Goal: Task Accomplishment & Management: Complete application form

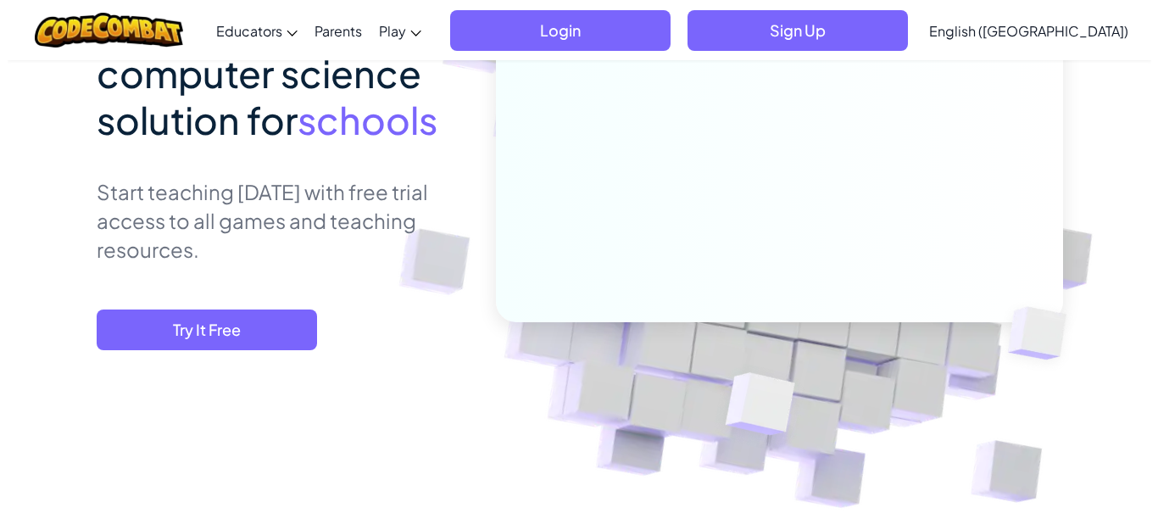
scroll to position [271, 0]
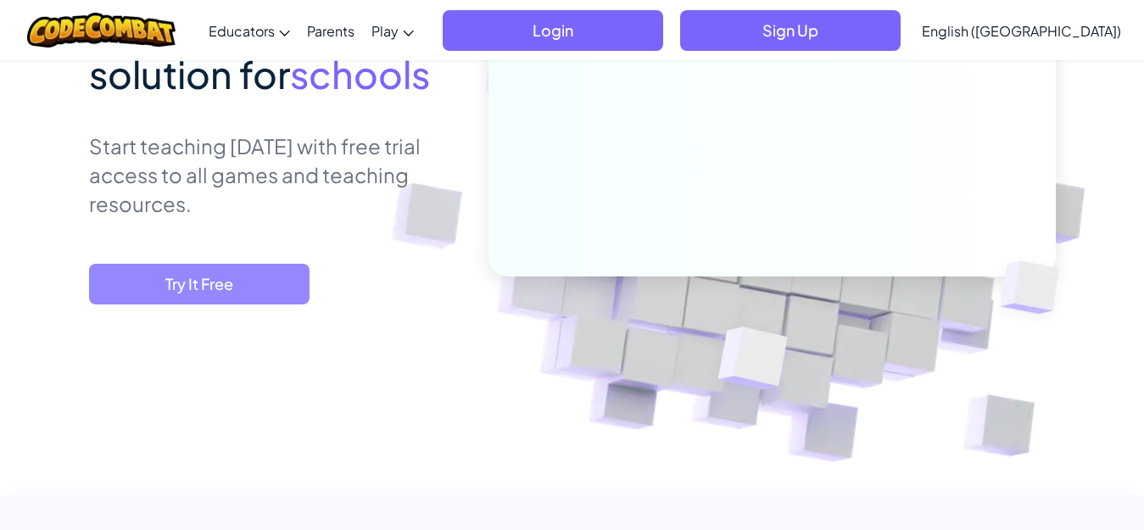
click at [266, 281] on span "Try It Free" at bounding box center [199, 284] width 220 height 41
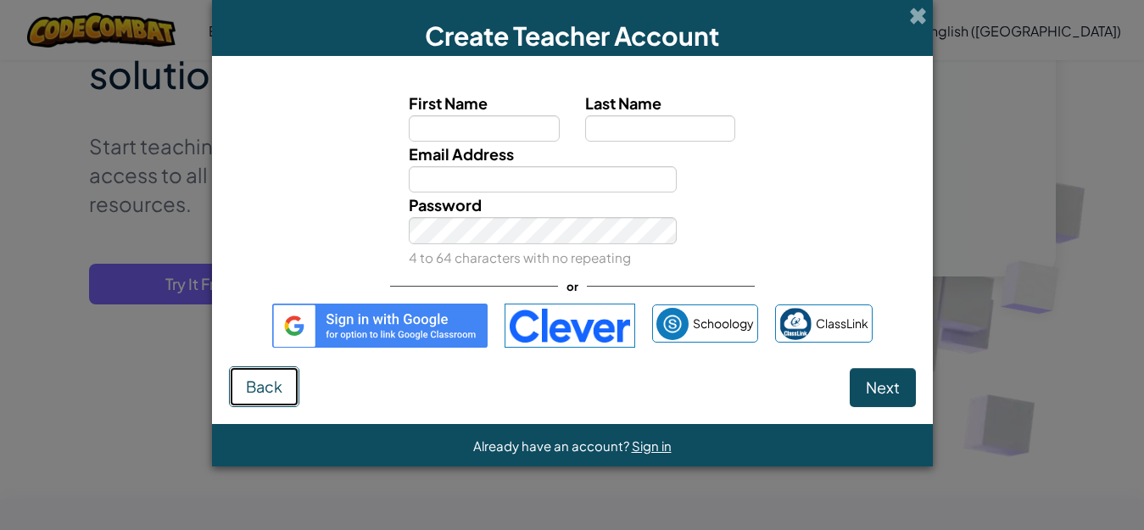
click at [266, 366] on button "Back" at bounding box center [264, 386] width 70 height 41
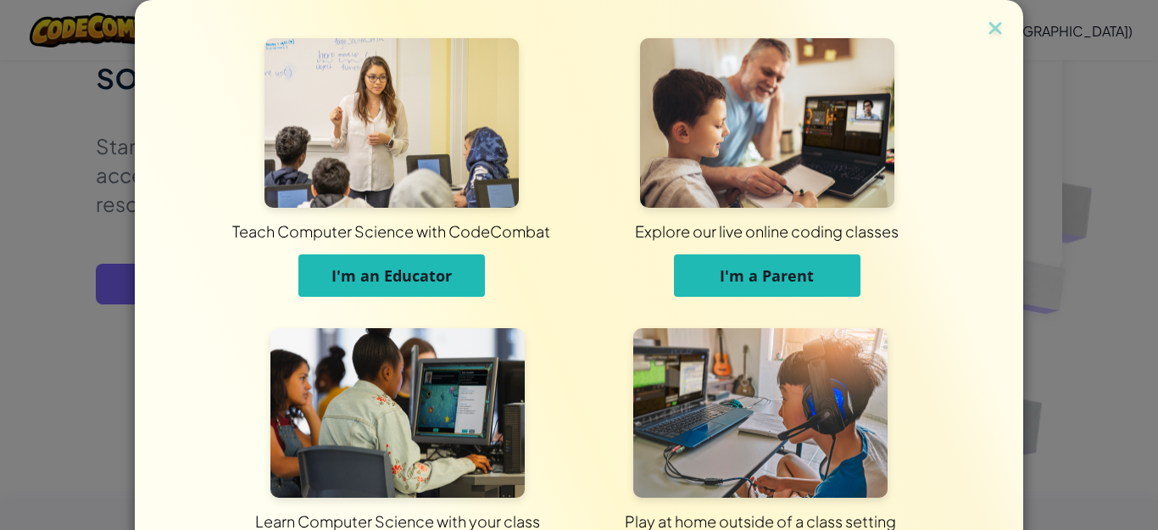
click at [458, 289] on button "I'm an Educator" at bounding box center [391, 275] width 187 height 42
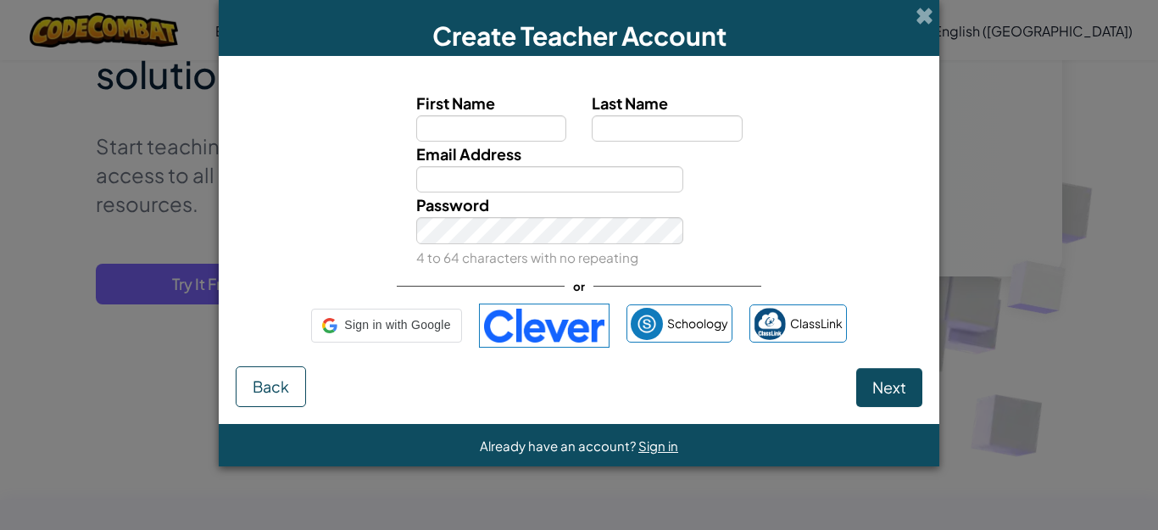
click at [458, 289] on div "or" at bounding box center [579, 286] width 365 height 35
click at [442, 131] on input "First Name" at bounding box center [491, 128] width 151 height 26
click at [478, 133] on input "ma" at bounding box center [491, 128] width 151 height 26
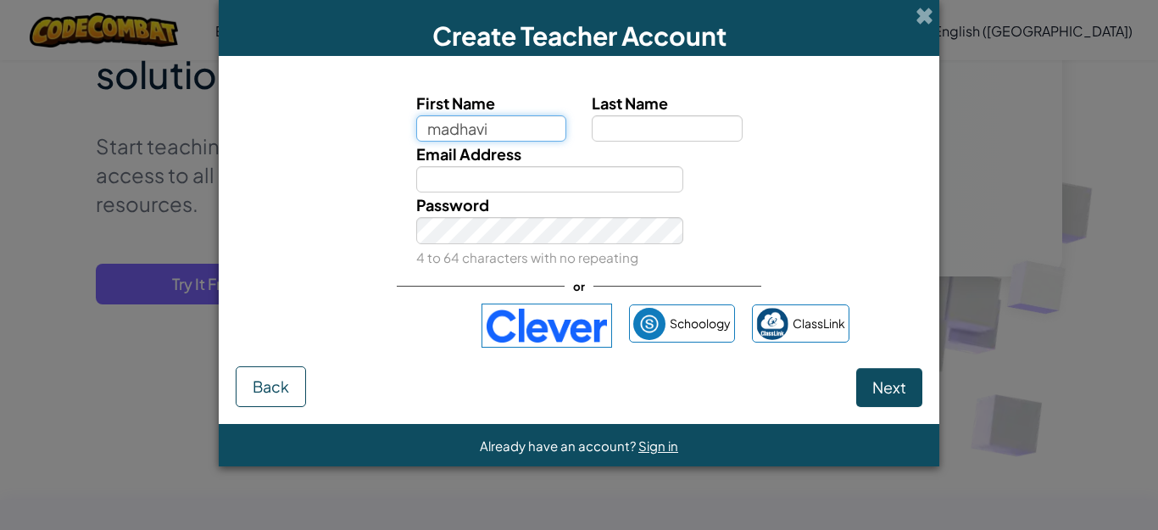
type input "madhavi"
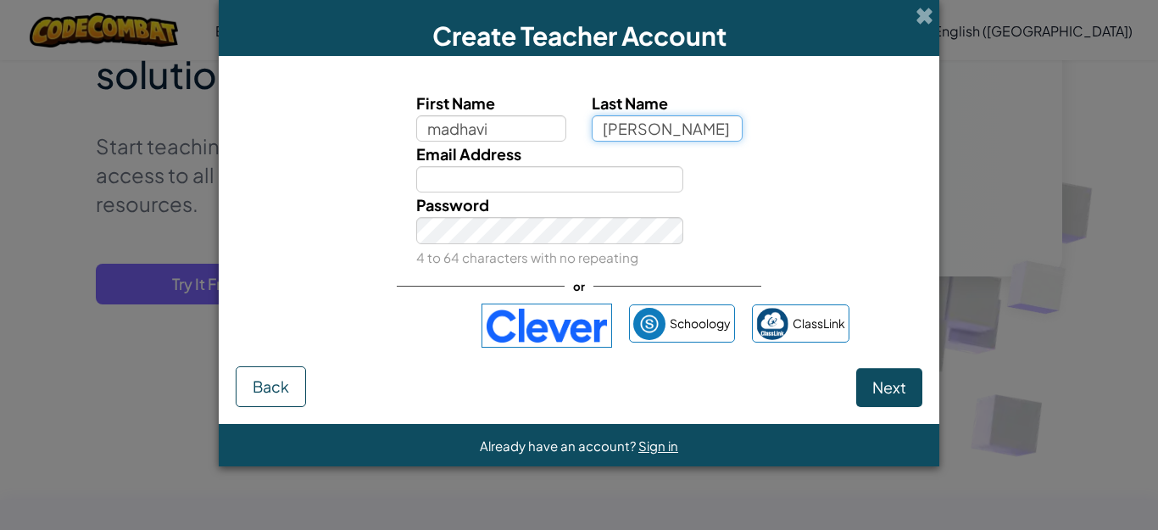
type input "kandlakunta"
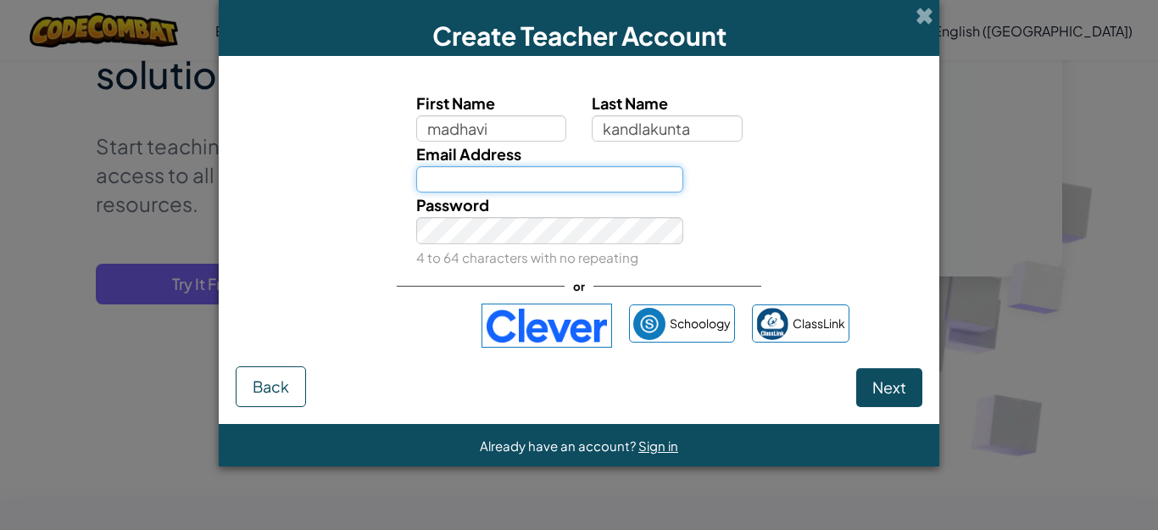
click at [571, 177] on input "Email Address" at bounding box center [550, 179] width 268 height 26
type input "[EMAIL_ADDRESS][DOMAIN_NAME]"
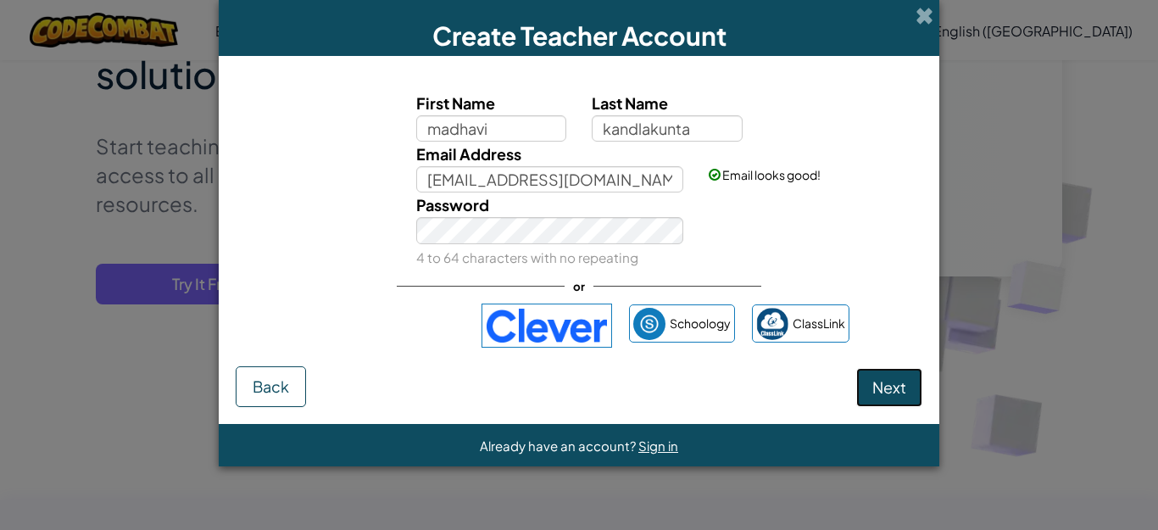
click at [883, 392] on span "Next" at bounding box center [889, 386] width 34 height 19
select select "[GEOGRAPHIC_DATA]"
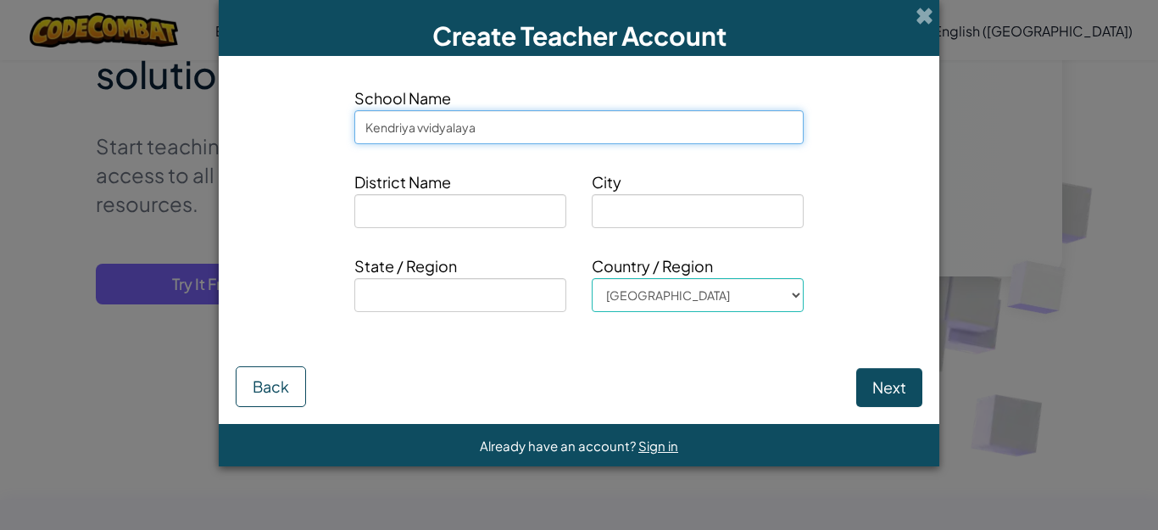
type input "Kendriya vvidyalaya"
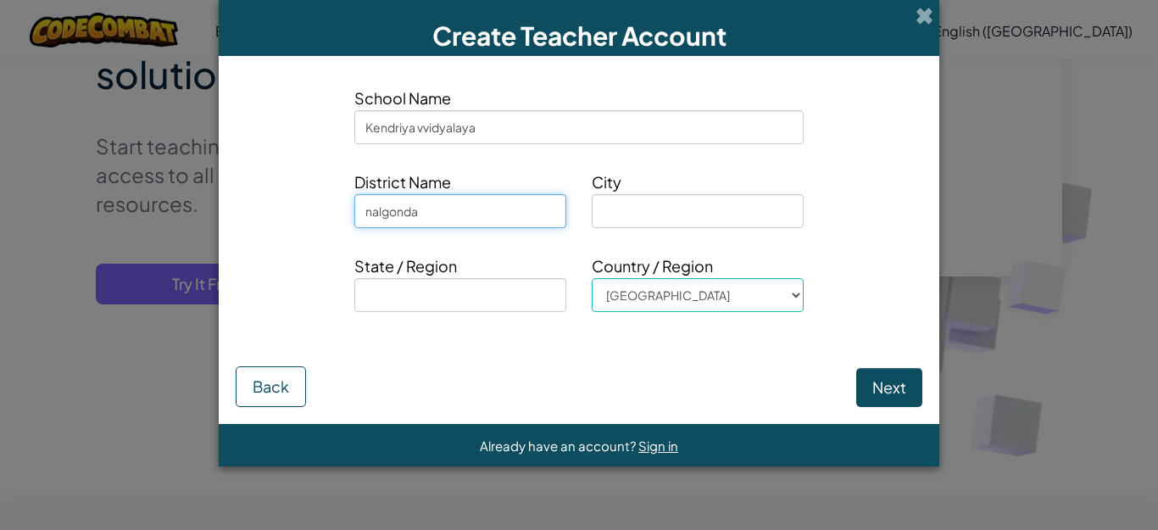
type input "nalgonda"
click at [946, 192] on div "Create Teacher Account School Name [GEOGRAPHIC_DATA] vvidyalaya District Name […" at bounding box center [579, 265] width 1158 height 530
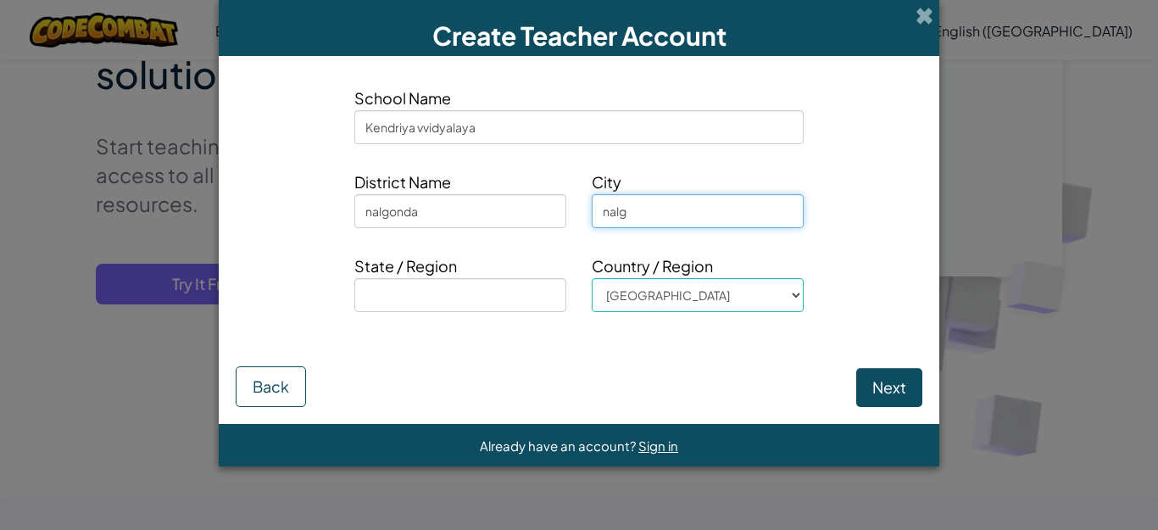
click at [726, 214] on input "nalg" at bounding box center [698, 211] width 212 height 34
click at [726, 214] on input "nalgonda" at bounding box center [698, 211] width 212 height 34
type input "nalgonda"
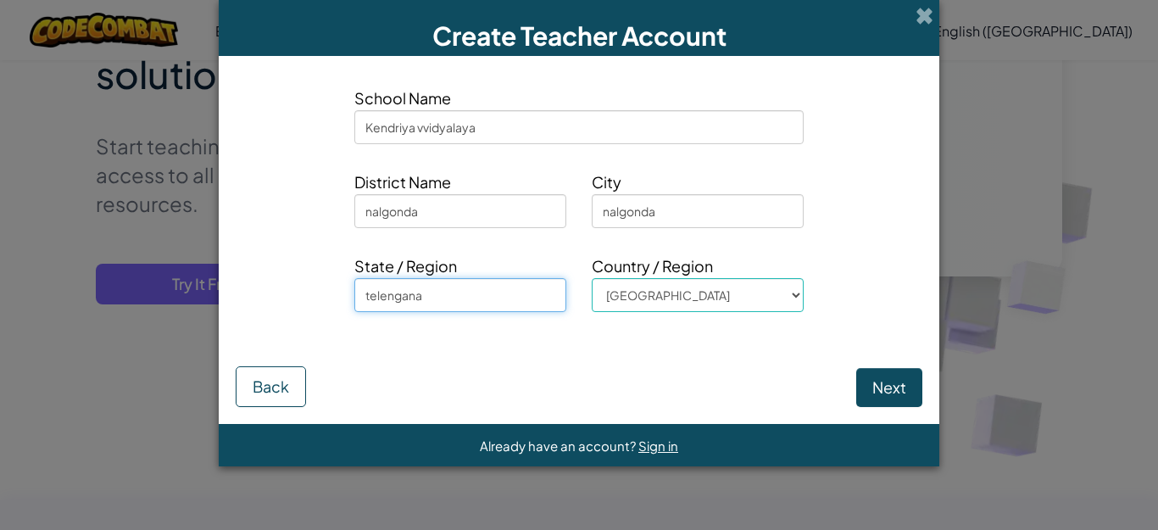
type input "telengana"
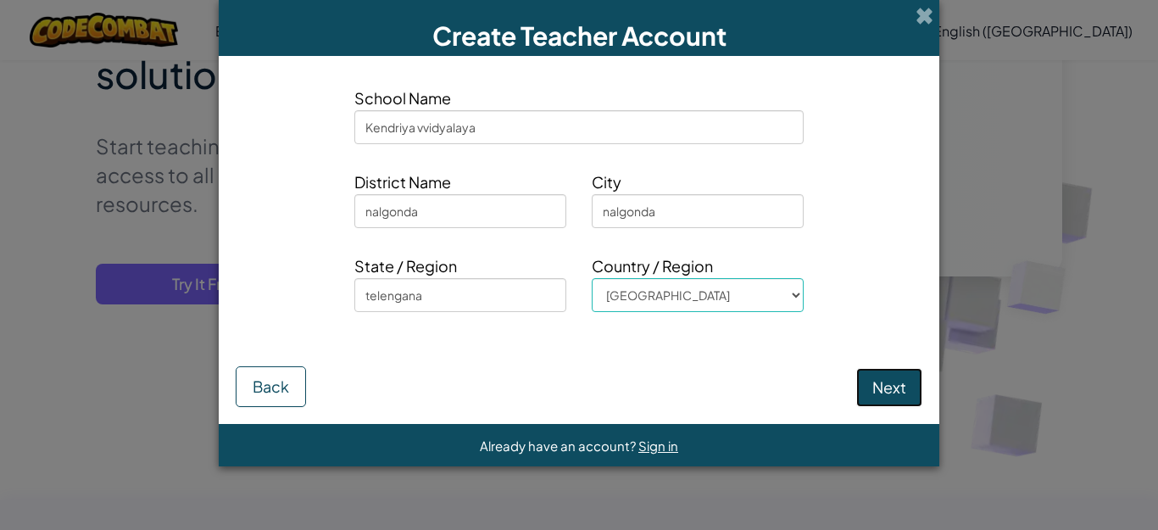
click at [881, 391] on button "Next" at bounding box center [889, 387] width 66 height 39
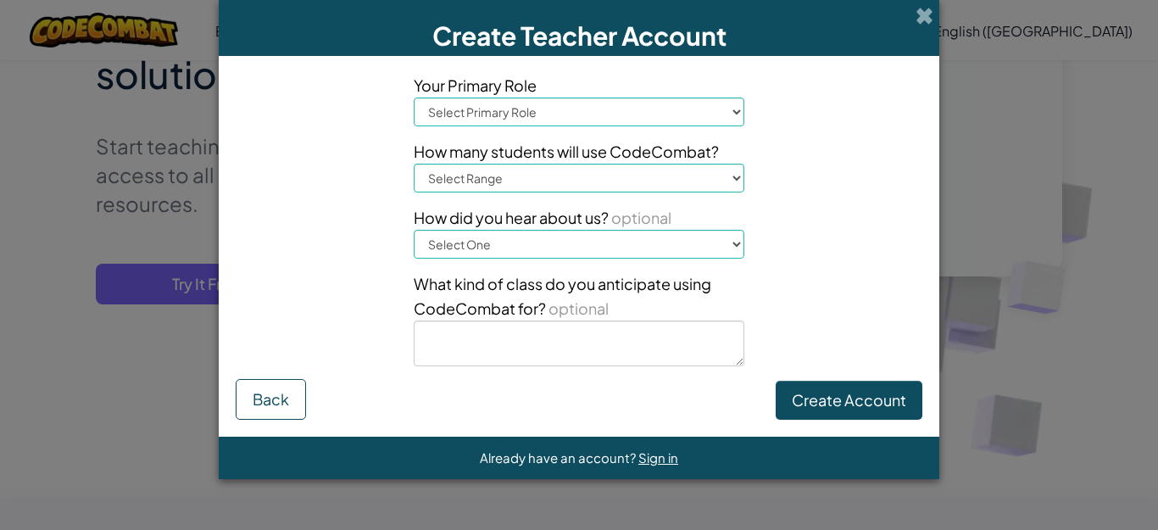
click at [718, 103] on select "Select Primary Role Principal Parent Technology coordinator Teacher Curriculum …" at bounding box center [579, 111] width 331 height 29
select select "Teacher"
click at [414, 97] on select "Select Primary Role Principal Parent Technology coordinator Teacher Curriculum …" at bounding box center [579, 111] width 331 height 29
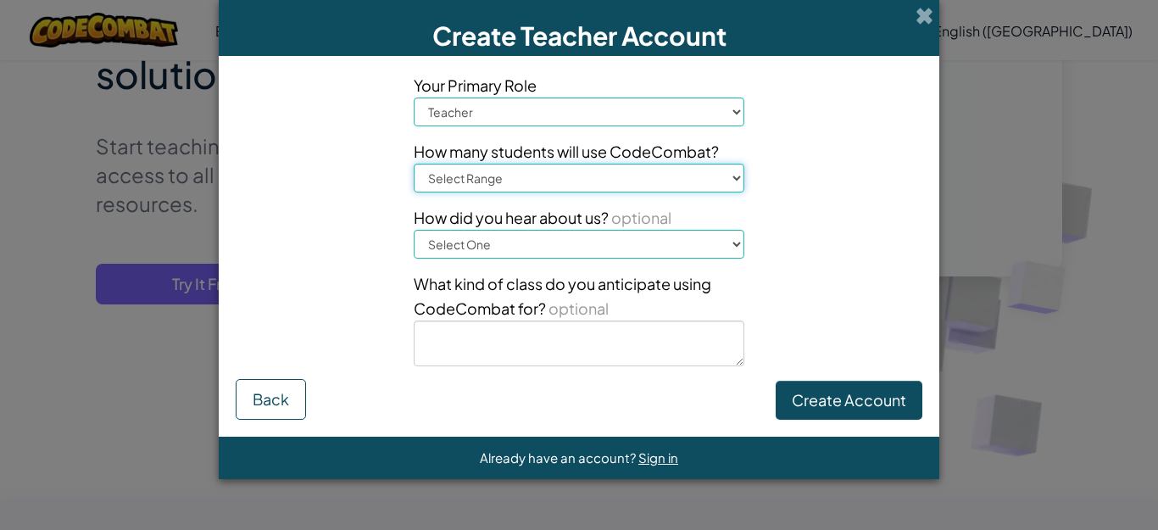
click at [605, 169] on select "Select Range 1-10 11-50 [PHONE_NUMBER] [PHONE_NUMBER] 1000+" at bounding box center [579, 178] width 331 height 29
select select "101-200"
click at [414, 164] on select "Select Range 1-10 11-50 [PHONE_NUMBER] [PHONE_NUMBER] 1000+" at bounding box center [579, 178] width 331 height 29
click at [560, 242] on select "Select One Conference (e.g. ISTE) [DOMAIN_NAME][URL] of Code A teacher An admin…" at bounding box center [579, 244] width 331 height 29
select select "Other"
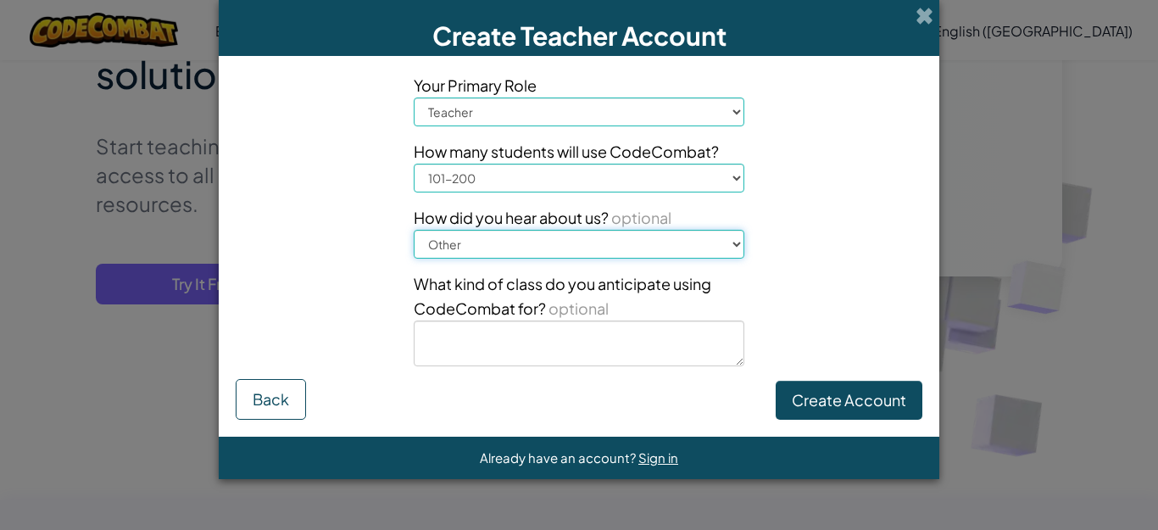
click at [414, 230] on select "Select One Conference (e.g. ISTE) [DOMAIN_NAME][URL] of Code A teacher An admin…" at bounding box center [579, 244] width 331 height 29
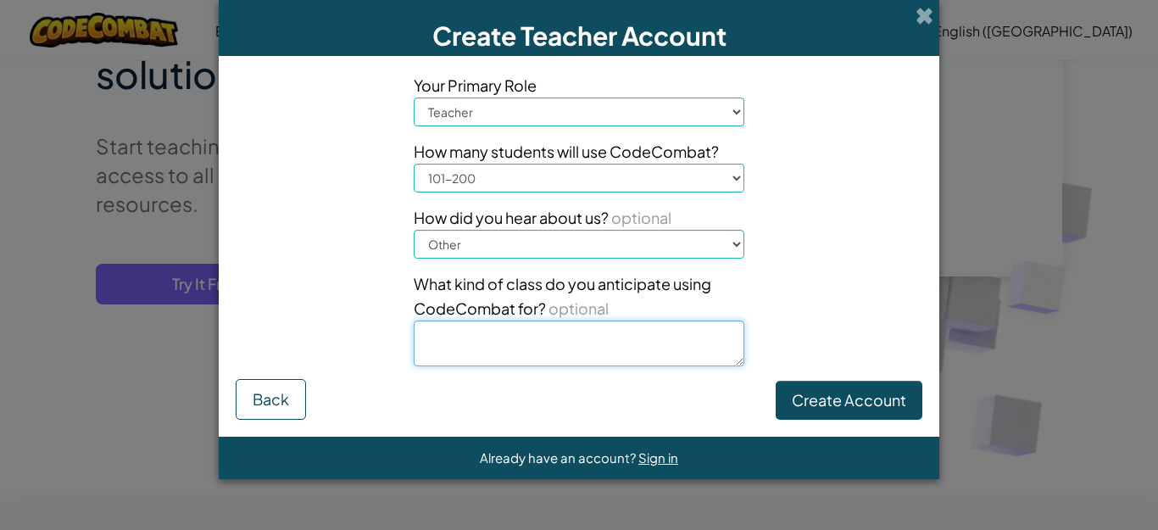
click at [544, 342] on textarea at bounding box center [579, 343] width 331 height 46
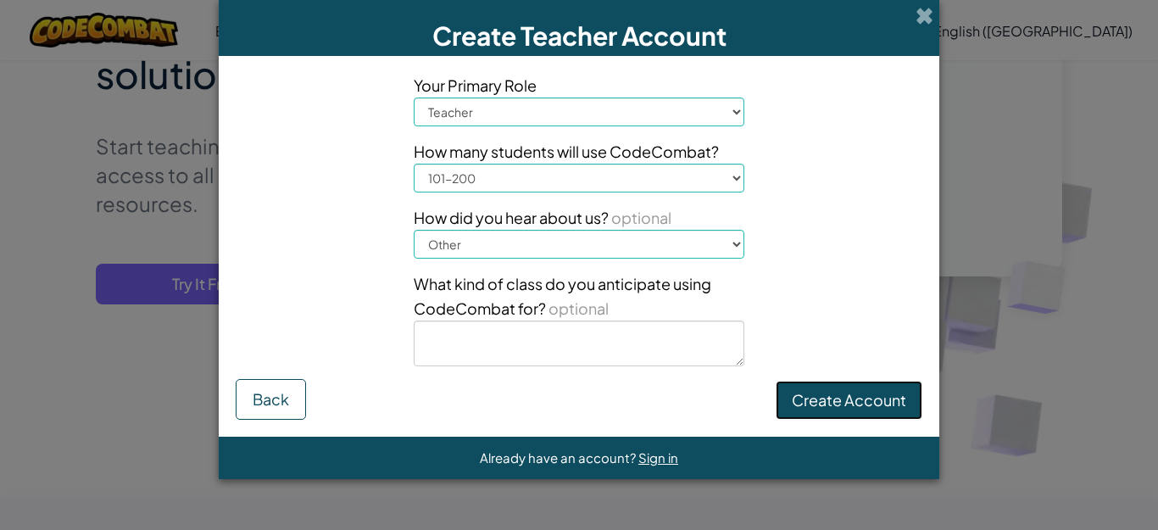
click at [877, 406] on button "Create Account" at bounding box center [849, 400] width 147 height 39
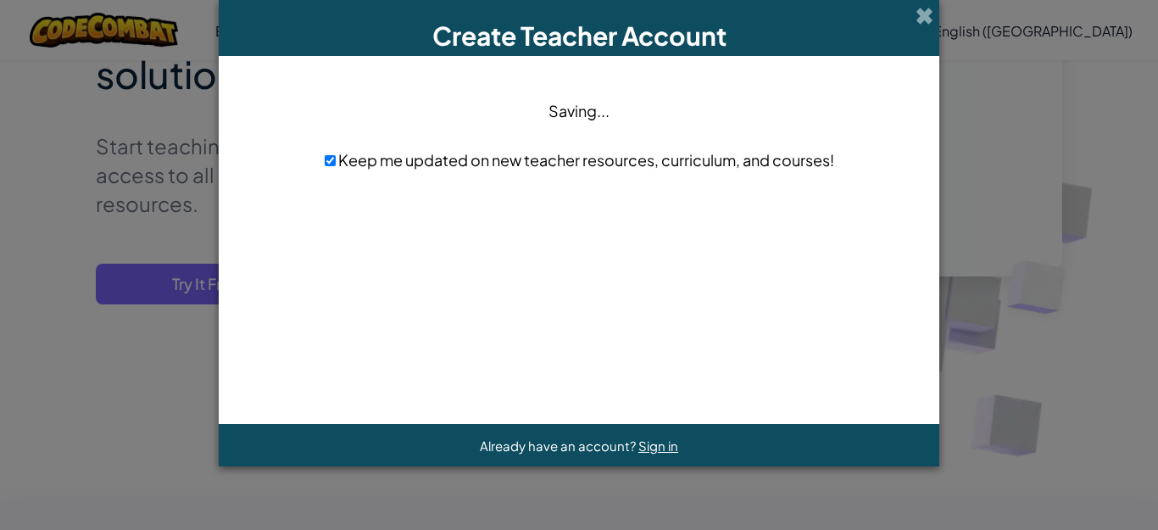
scroll to position [0, 0]
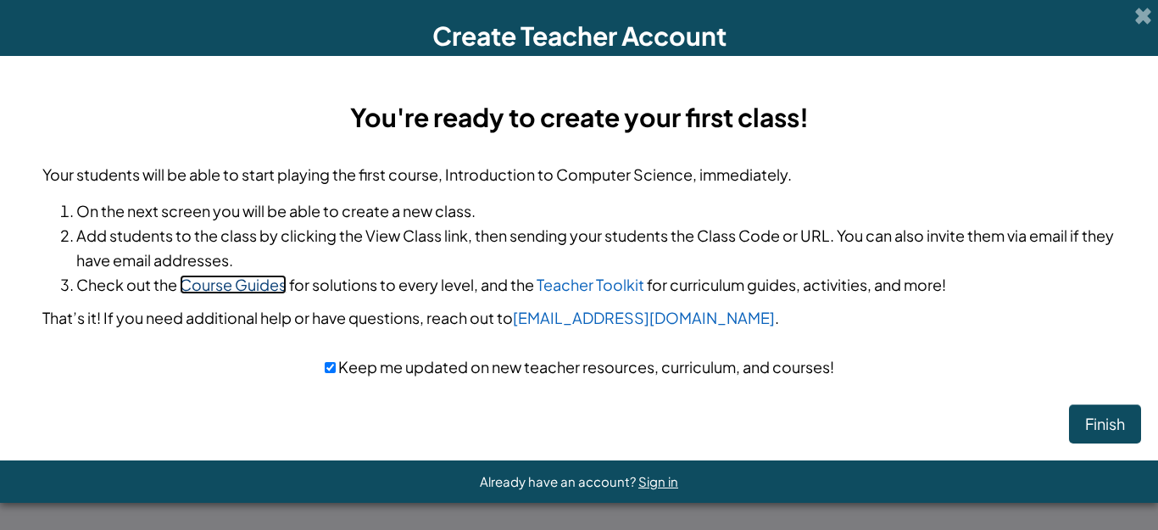
click at [265, 290] on link "Course Guides" at bounding box center [233, 284] width 107 height 19
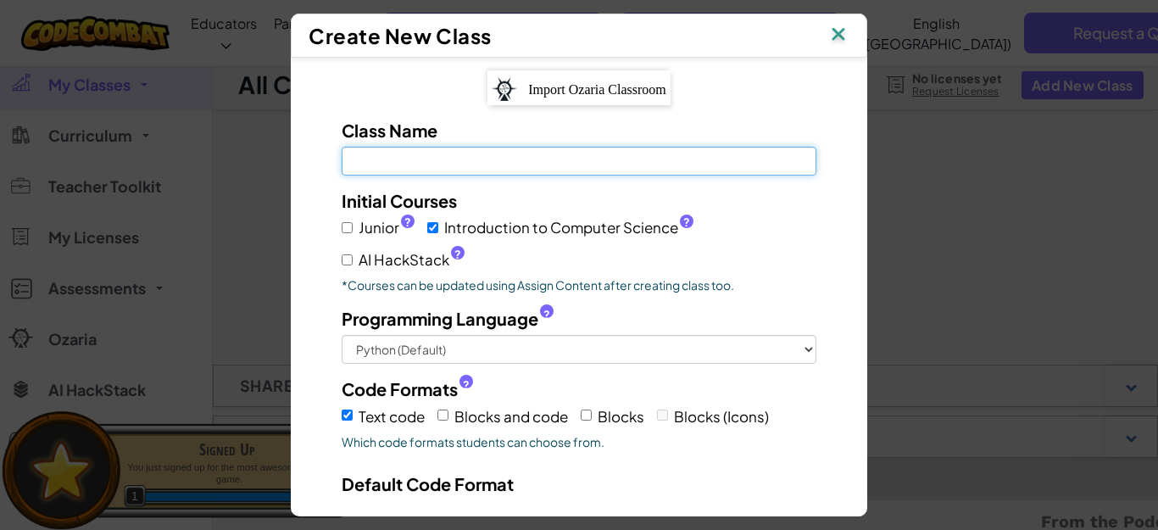
click at [366, 164] on input "Class Name Field is required" at bounding box center [579, 161] width 475 height 29
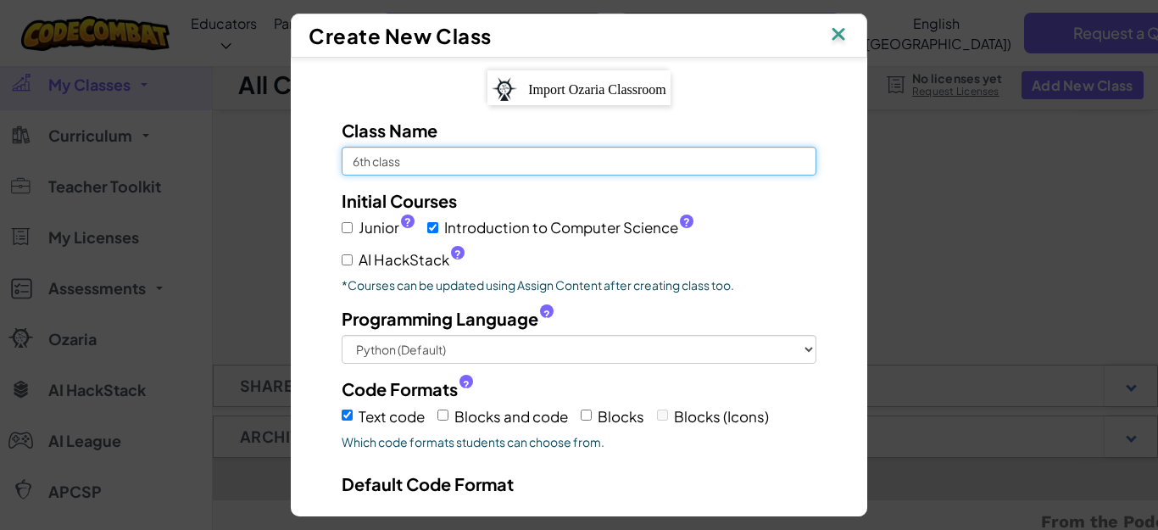
type input "6th class"
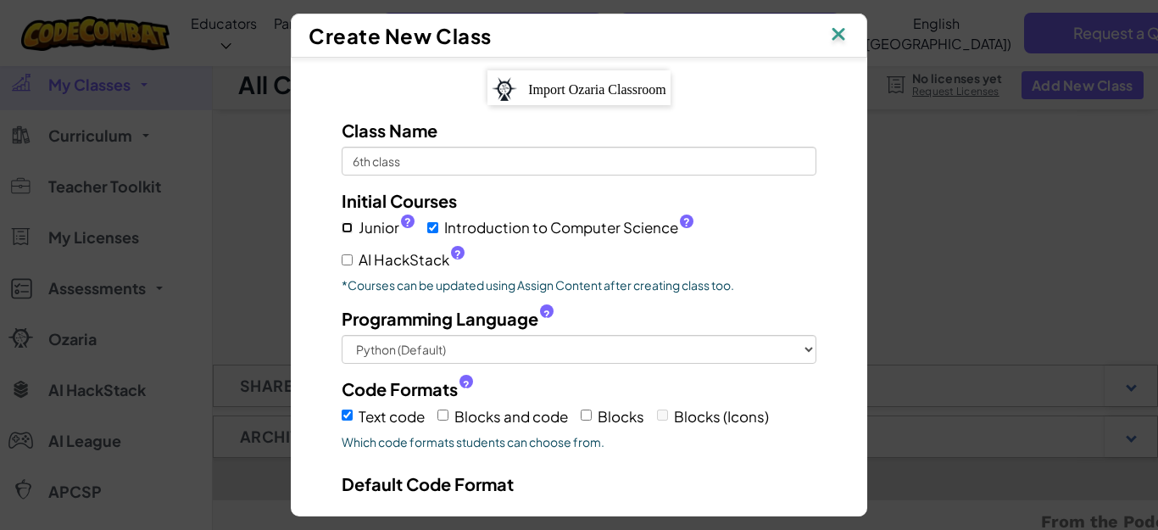
click at [342, 230] on input "Junior ?" at bounding box center [347, 227] width 11 height 11
checkbox input "true"
click at [342, 230] on input "Junior ?" at bounding box center [347, 227] width 11 height 11
checkbox input "false"
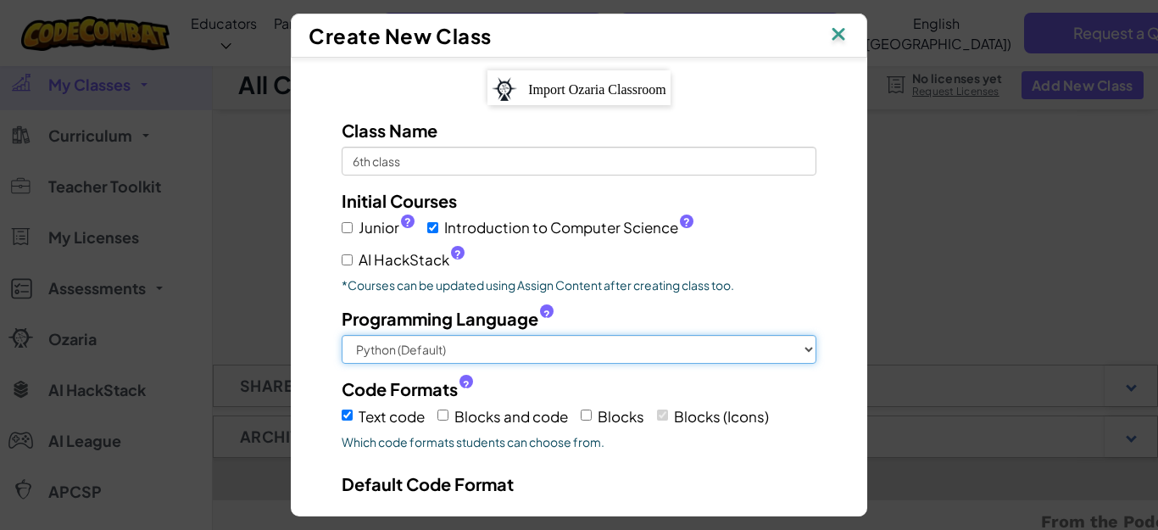
click at [394, 354] on select "Python (Default) JavaScript C++ [GEOGRAPHIC_DATA] (Experimental)" at bounding box center [579, 349] width 475 height 29
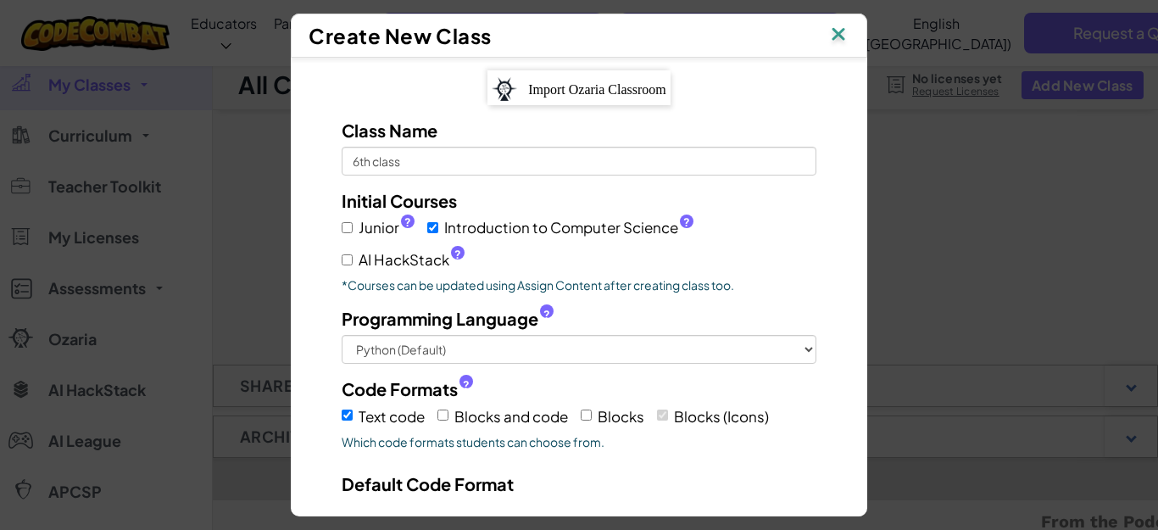
scroll to position [153, 0]
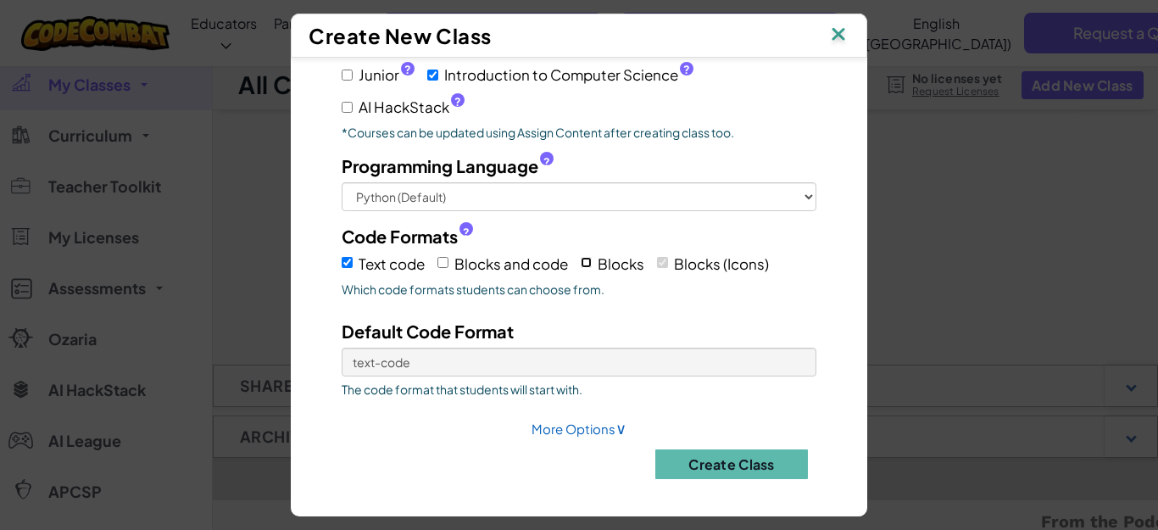
click at [585, 265] on input "Blocks" at bounding box center [586, 262] width 11 height 11
checkbox input "false"
click at [342, 263] on input "Text code" at bounding box center [347, 262] width 11 height 11
checkbox input "false"
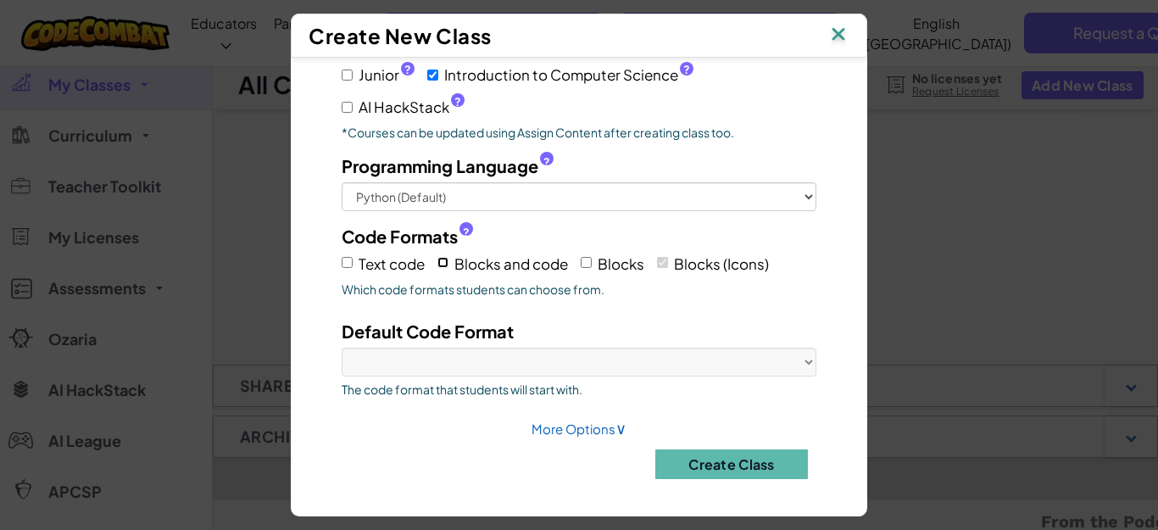
click at [441, 261] on input "Blocks and code" at bounding box center [442, 262] width 11 height 11
checkbox input "true"
click at [705, 464] on button "Create Class" at bounding box center [731, 464] width 153 height 30
checkbox input "true"
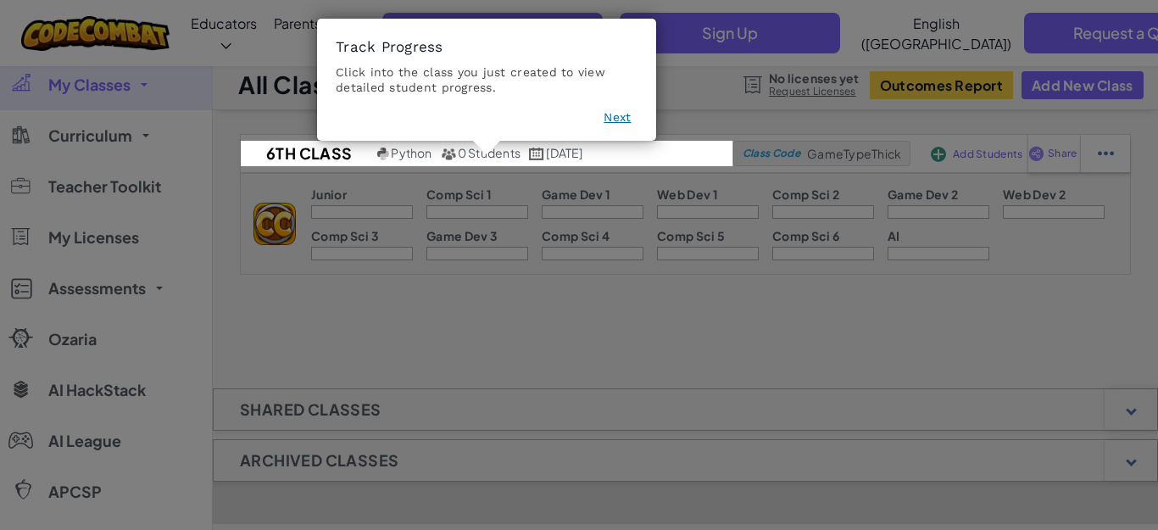
click at [689, 293] on icon at bounding box center [579, 265] width 1158 height 530
click at [610, 121] on button "Next" at bounding box center [617, 117] width 27 height 17
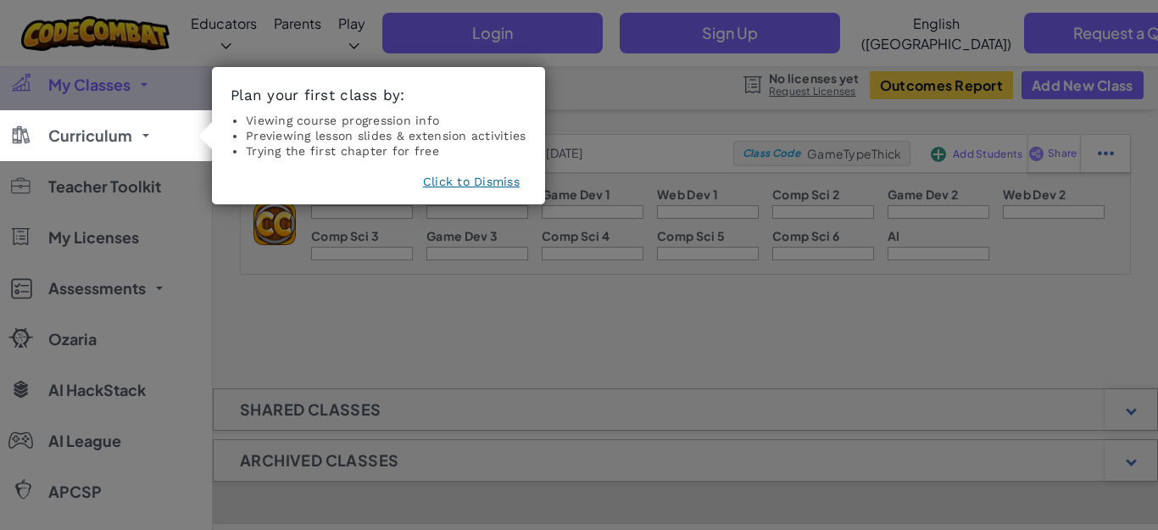
click at [386, 153] on li "Trying the first chapter for free" at bounding box center [386, 150] width 281 height 15
click at [386, 152] on li "Trying the first chapter for free" at bounding box center [386, 150] width 281 height 15
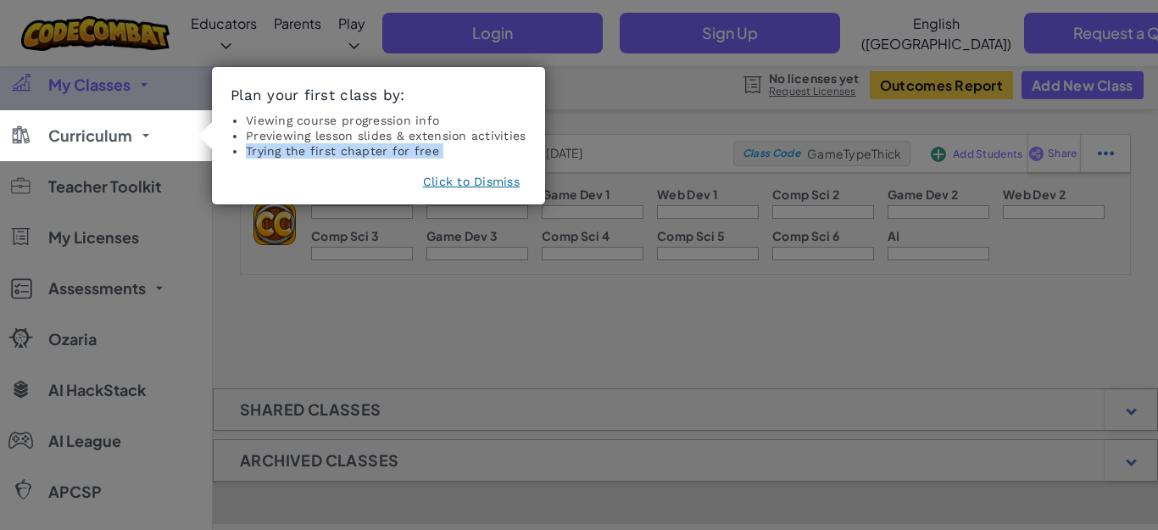
click at [386, 152] on li "Trying the first chapter for free" at bounding box center [386, 150] width 281 height 15
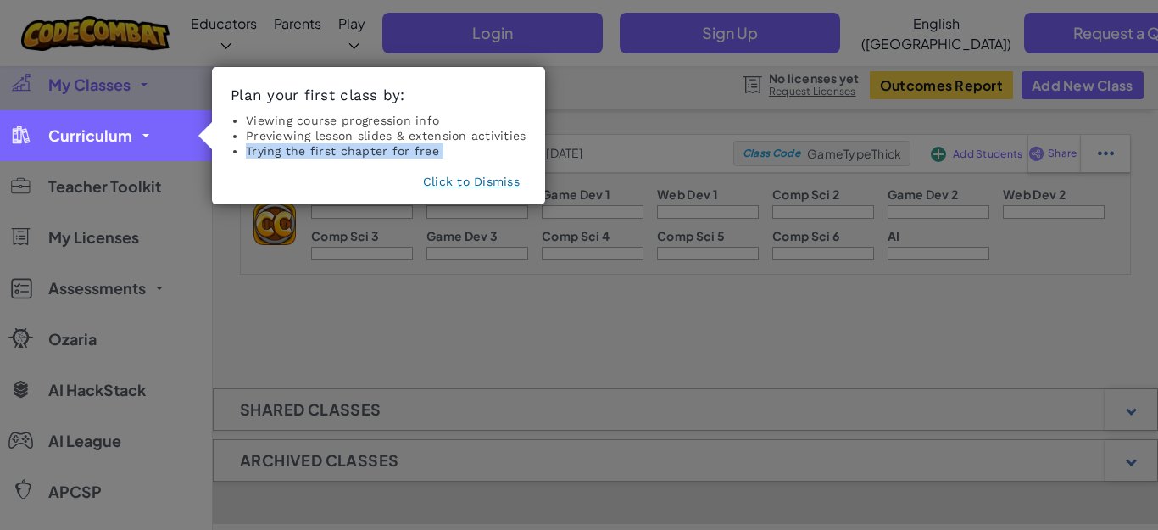
click at [142, 125] on link "Curriculum" at bounding box center [106, 135] width 212 height 51
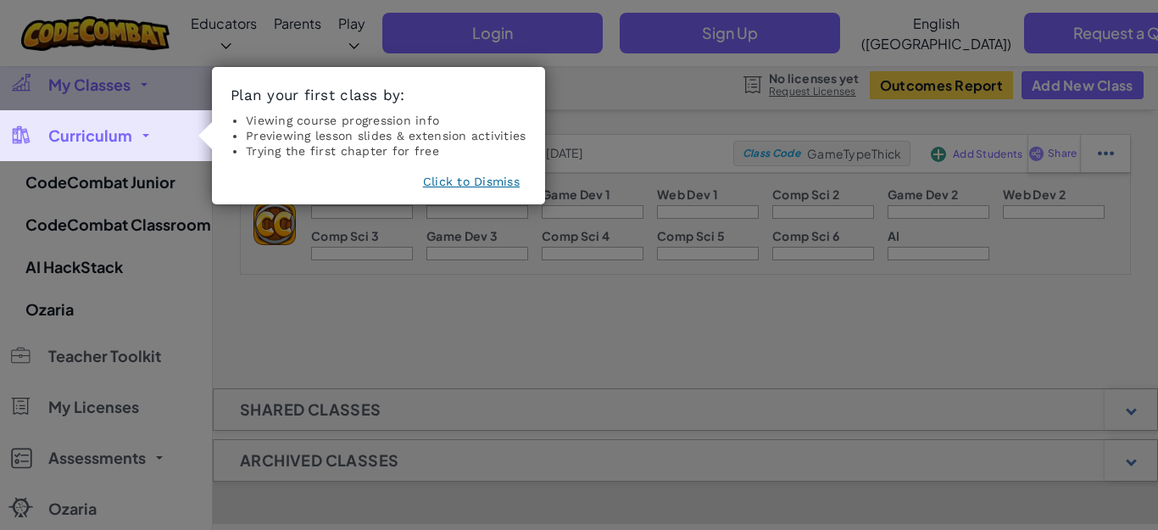
click at [437, 324] on icon at bounding box center [579, 265] width 1158 height 530
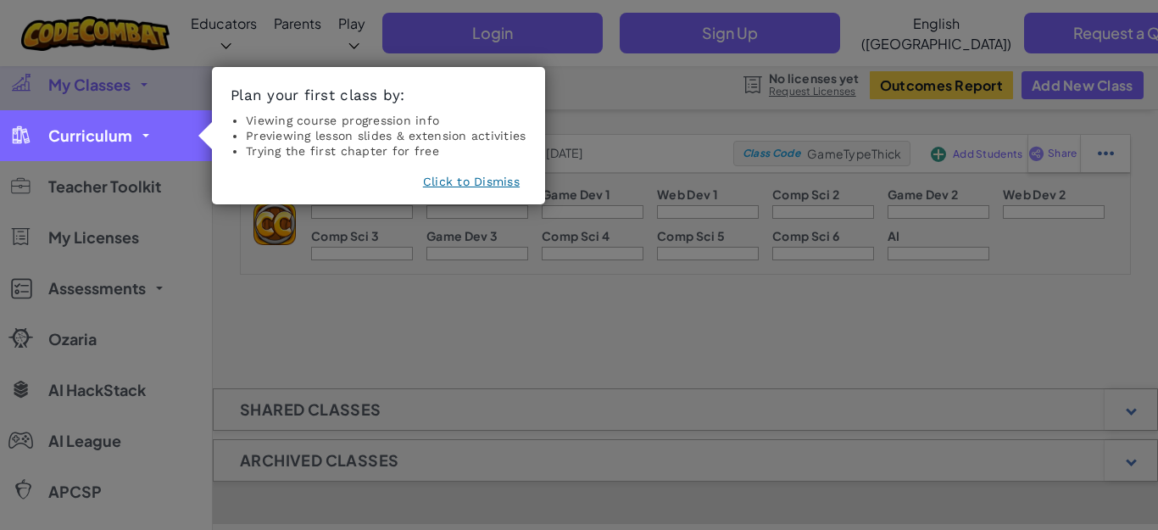
click at [145, 152] on link "Curriculum" at bounding box center [106, 135] width 212 height 51
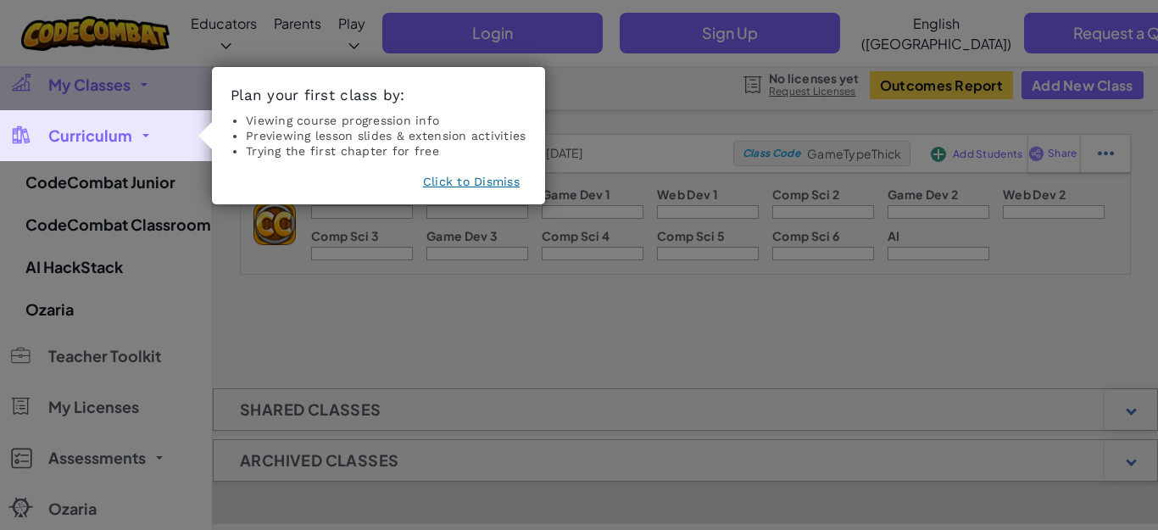
click at [137, 138] on link "Curriculum" at bounding box center [106, 135] width 212 height 51
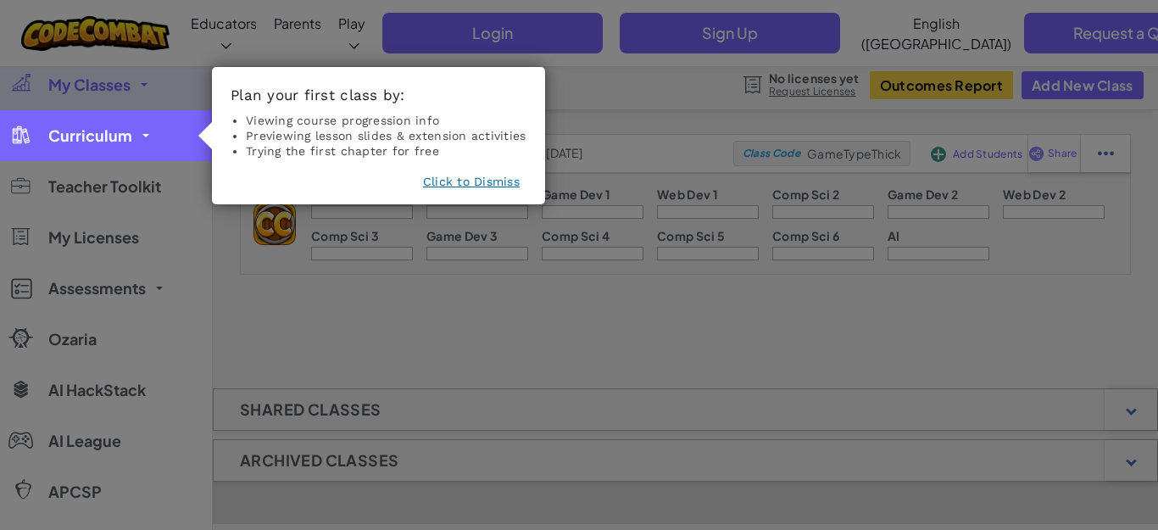
click at [137, 138] on link "Curriculum" at bounding box center [106, 135] width 212 height 51
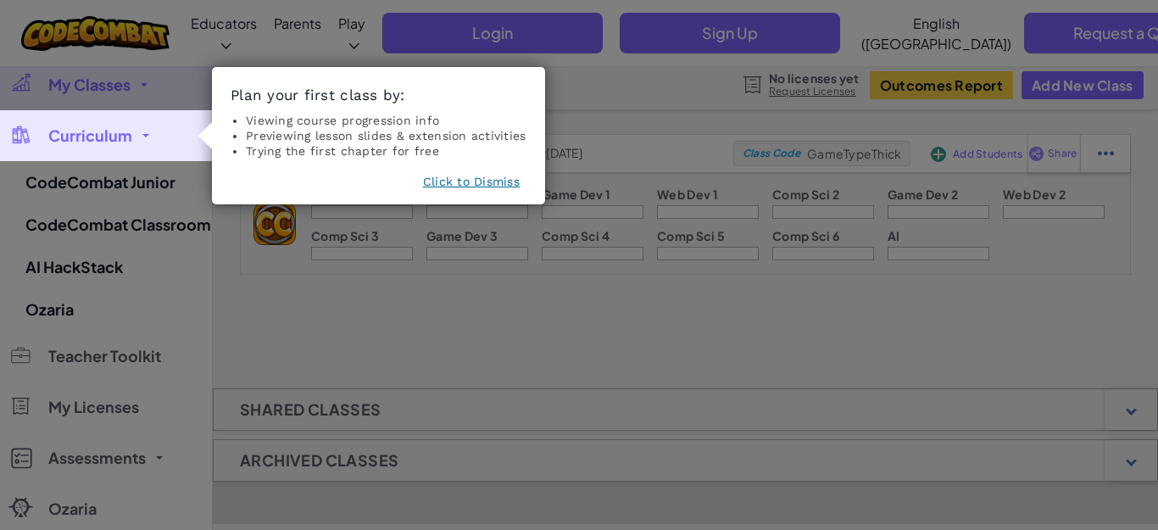
click at [137, 138] on link "Curriculum" at bounding box center [106, 135] width 212 height 51
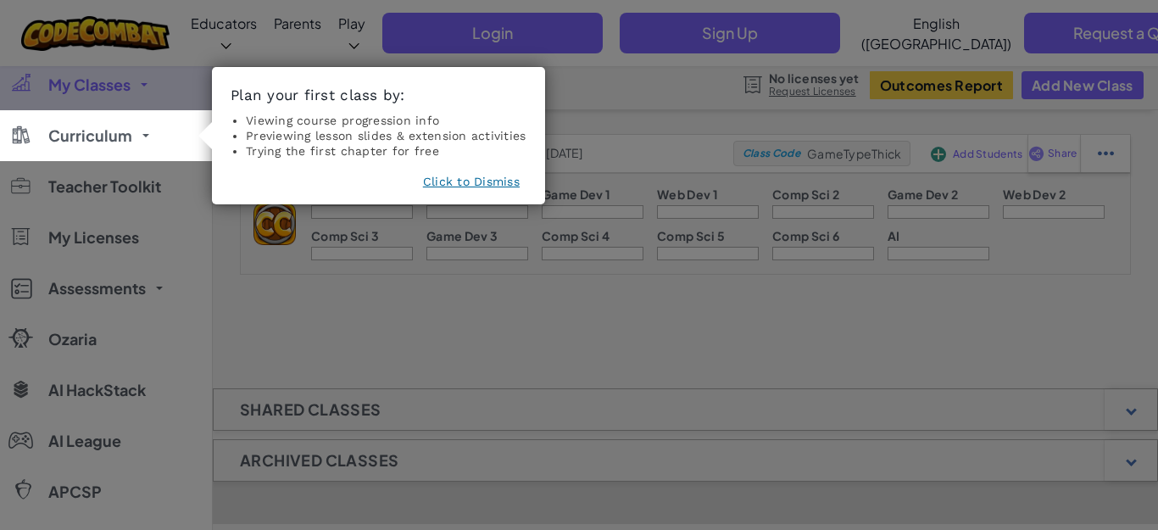
click at [540, 369] on icon at bounding box center [579, 265] width 1158 height 530
click at [540, 368] on icon at bounding box center [579, 265] width 1158 height 530
drag, startPoint x: 540, startPoint y: 368, endPoint x: 521, endPoint y: 355, distance: 23.3
click at [521, 355] on icon at bounding box center [579, 265] width 1158 height 530
click at [477, 184] on button "Click to Dismiss" at bounding box center [471, 181] width 97 height 17
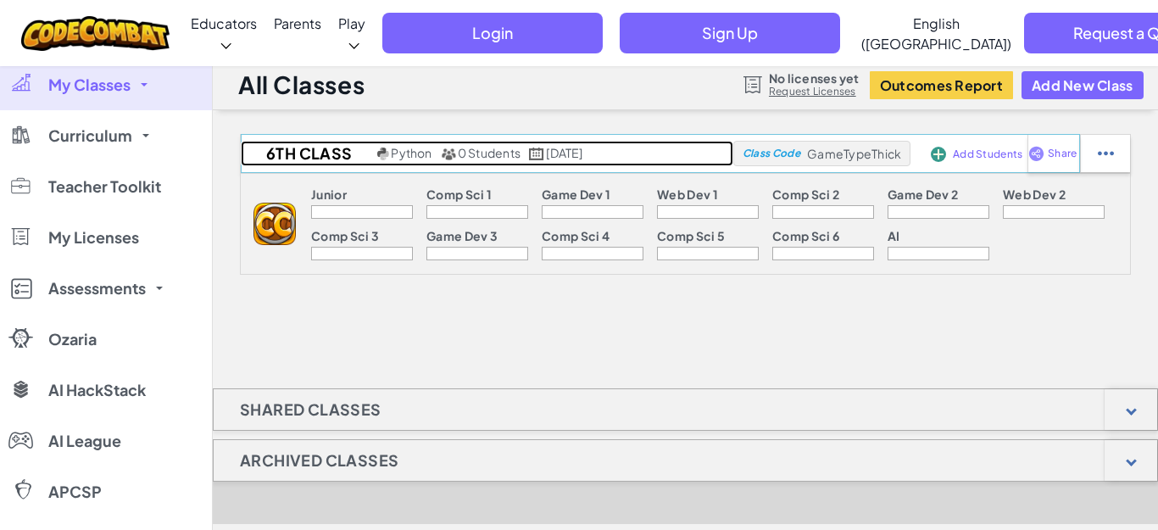
click at [385, 159] on img at bounding box center [383, 154] width 13 height 13
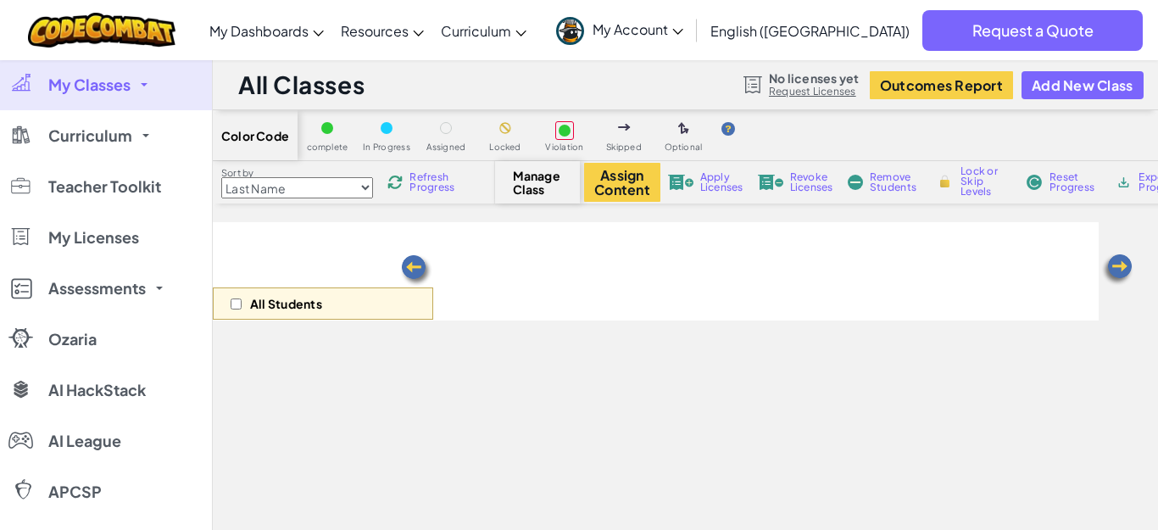
select select "560f1a9f22961295f9427742"
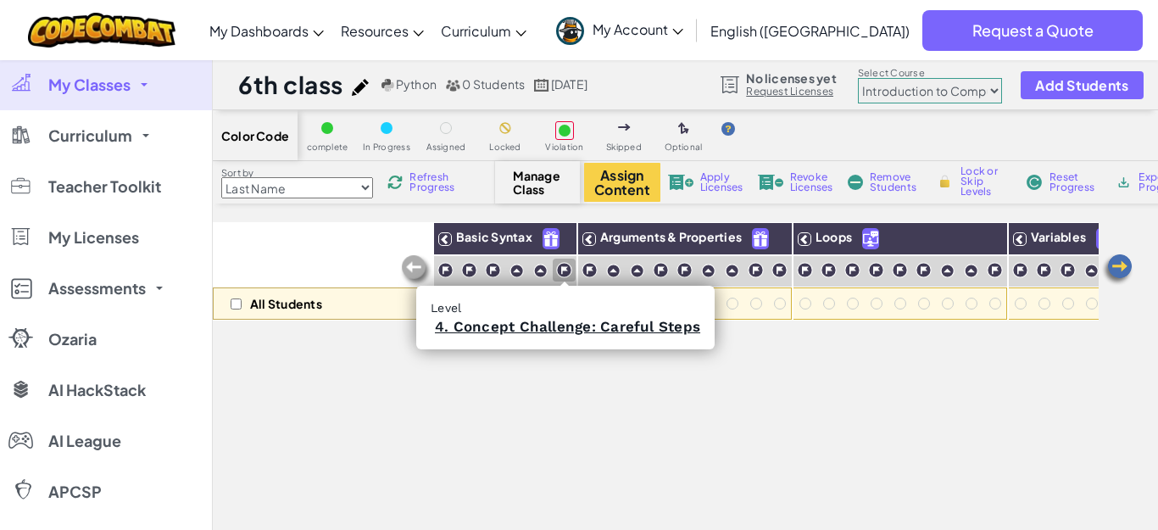
click at [560, 276] on img at bounding box center [564, 270] width 16 height 16
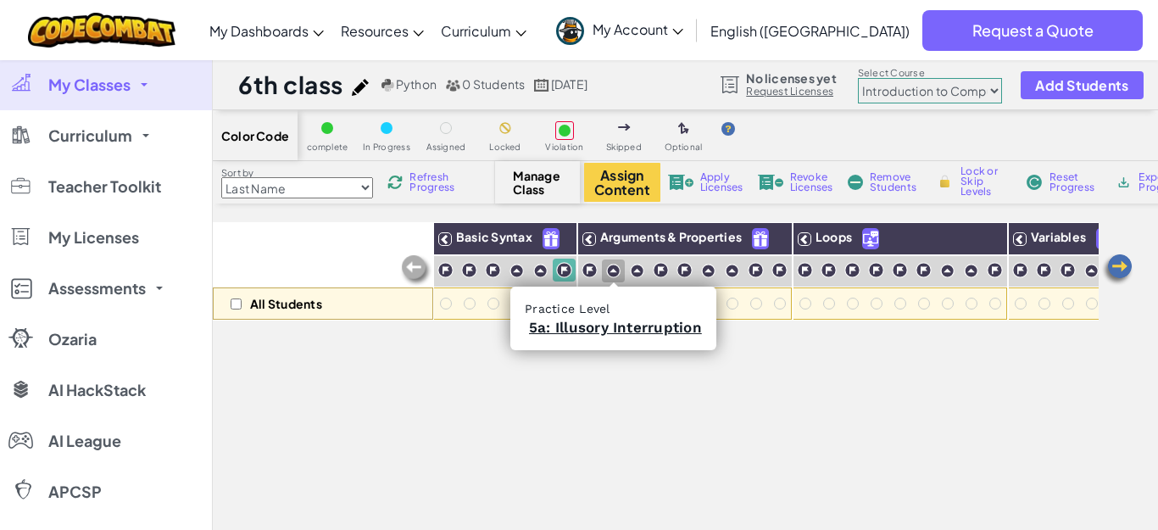
click at [619, 265] on img at bounding box center [613, 271] width 14 height 14
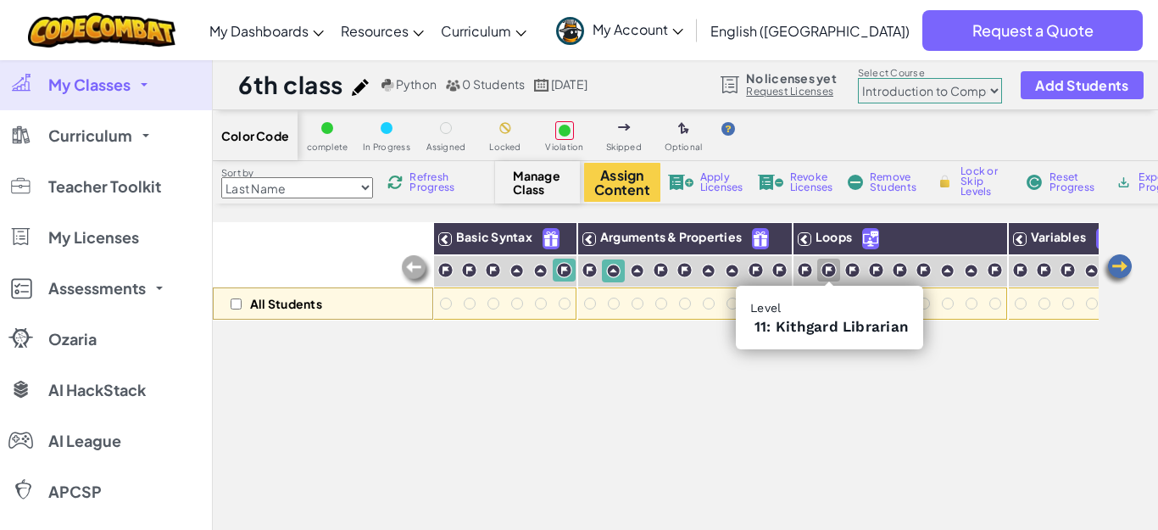
click at [833, 270] on img at bounding box center [829, 270] width 16 height 16
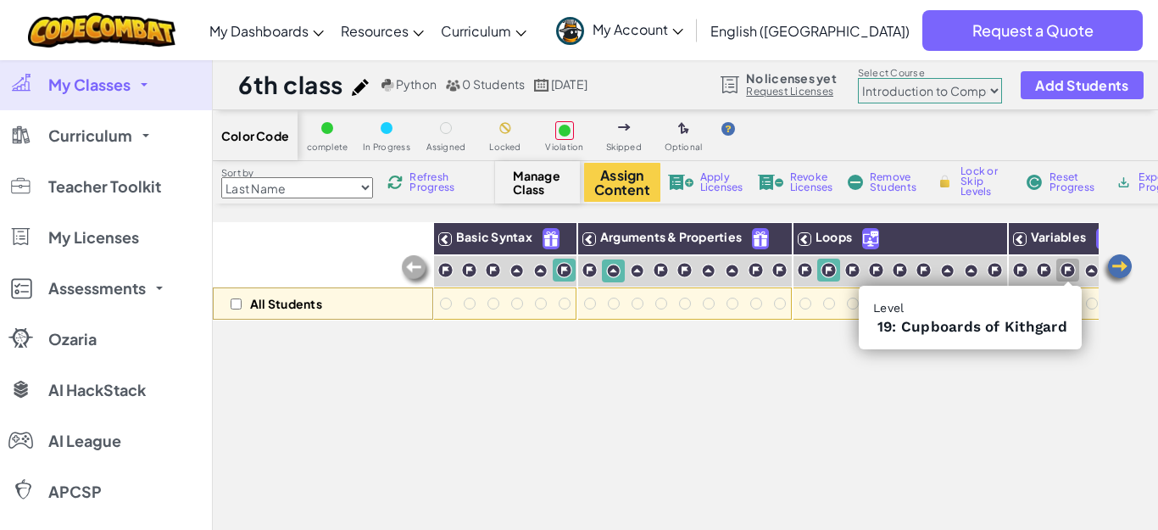
click at [1076, 271] on div at bounding box center [1067, 270] width 23 height 23
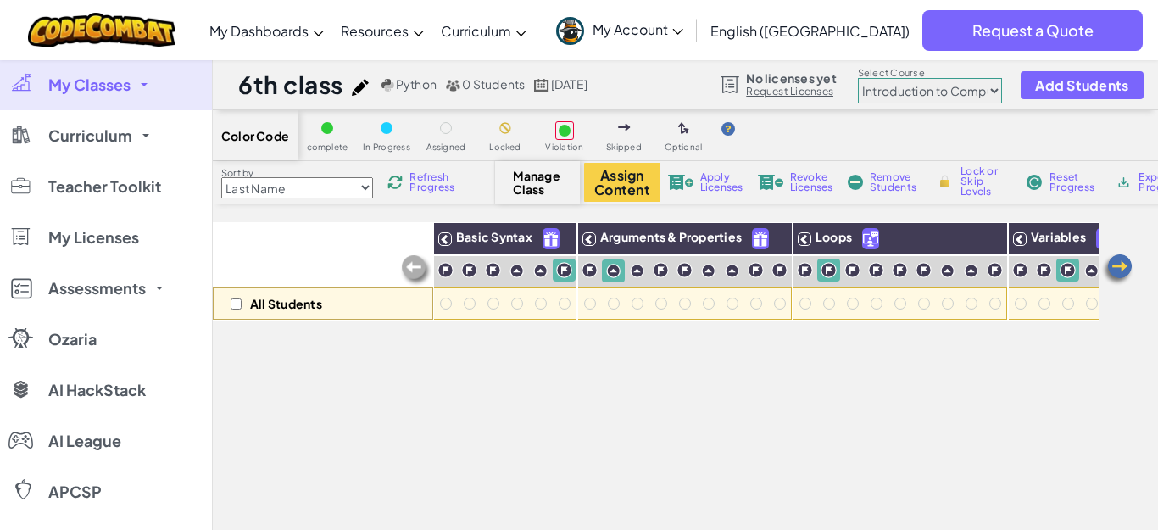
click at [1117, 275] on img at bounding box center [1117, 270] width 34 height 34
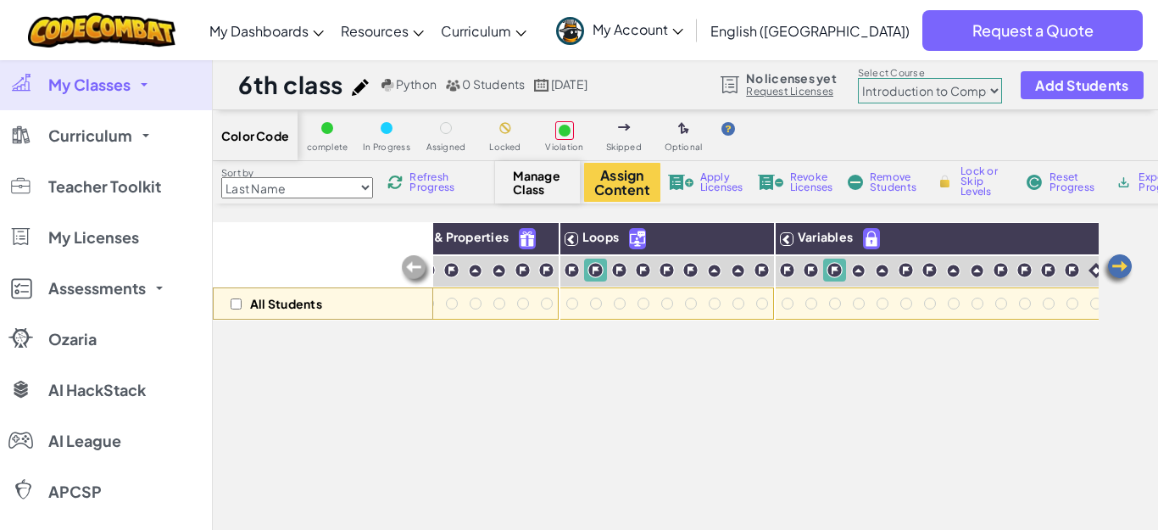
scroll to position [0, 258]
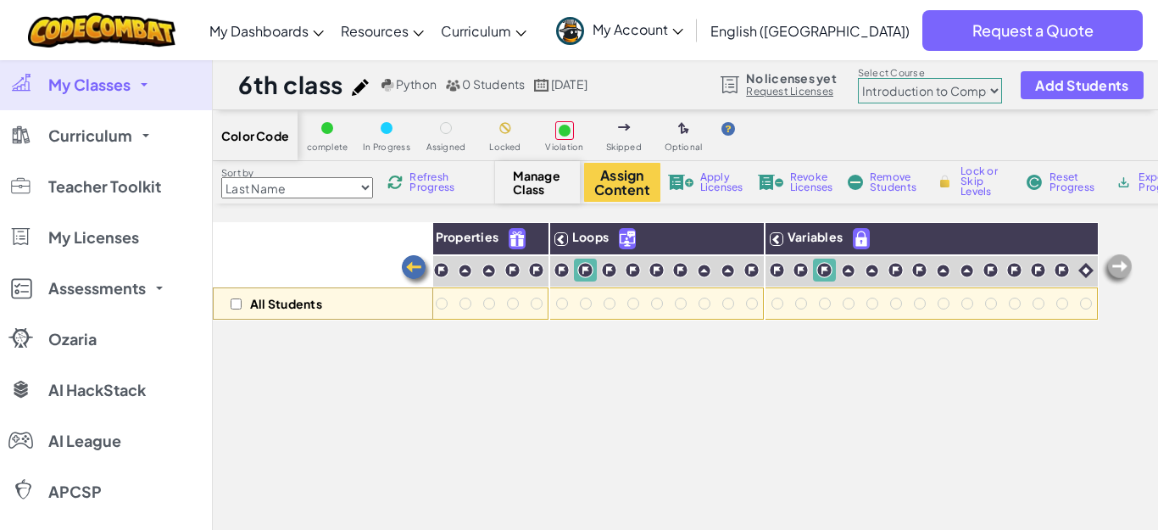
click at [1117, 275] on img at bounding box center [1117, 270] width 34 height 34
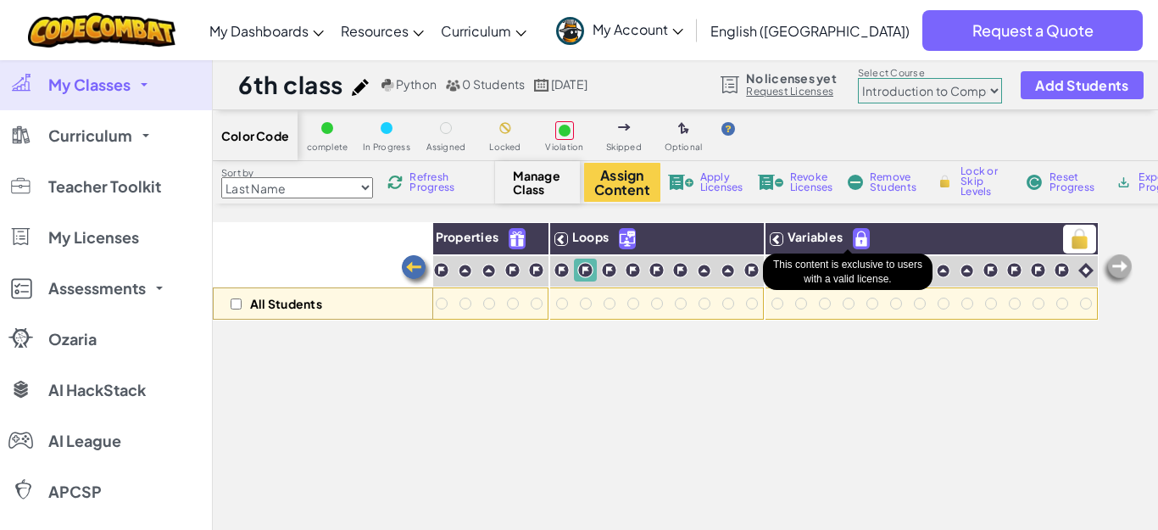
click at [854, 238] on img at bounding box center [861, 238] width 15 height 19
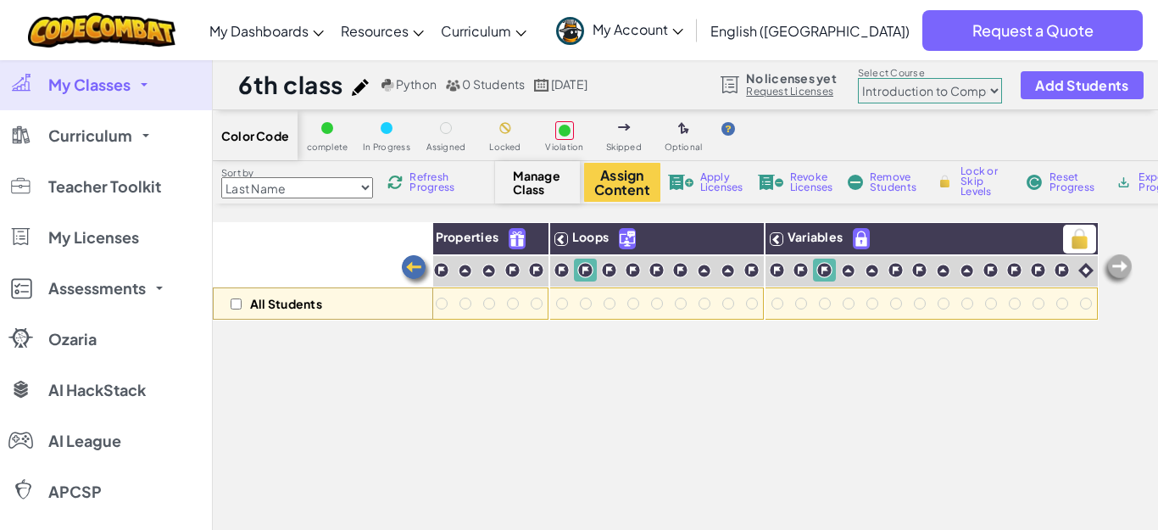
click at [854, 238] on img at bounding box center [861, 238] width 15 height 19
click at [1117, 265] on img at bounding box center [1117, 270] width 34 height 34
